Goal: Task Accomplishment & Management: Complete application form

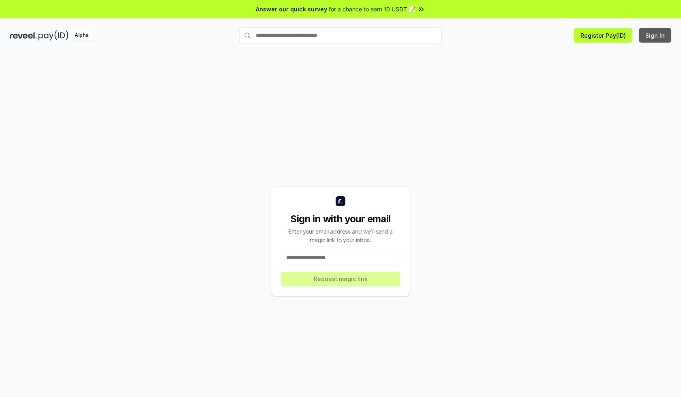
click at [655, 35] on button "Sign In" at bounding box center [654, 35] width 32 height 15
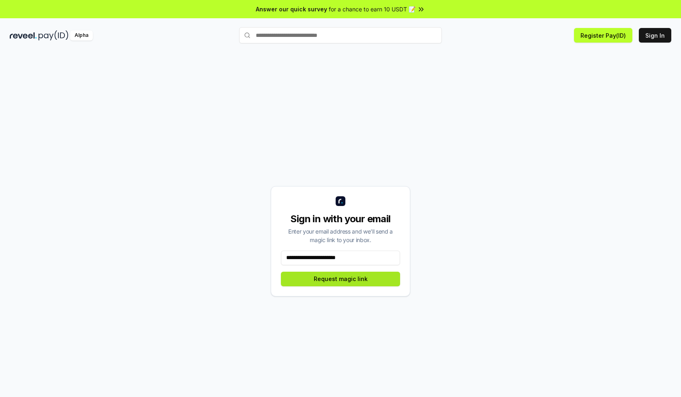
type input "**********"
click at [340, 278] on button "Request magic link" at bounding box center [340, 278] width 119 height 15
